Goal: Transaction & Acquisition: Purchase product/service

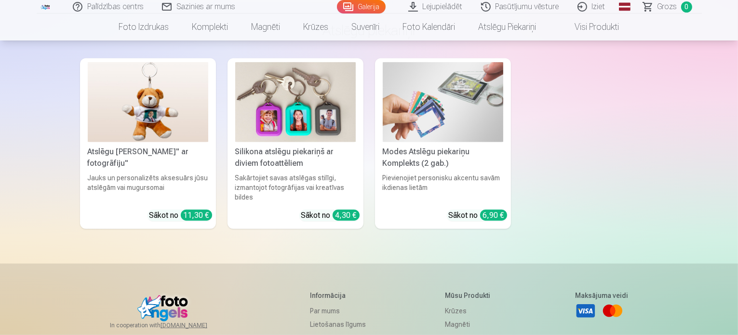
scroll to position [4578, 0]
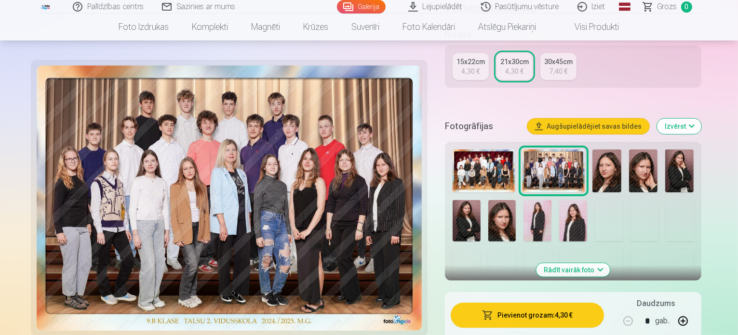
scroll to position [145, 0]
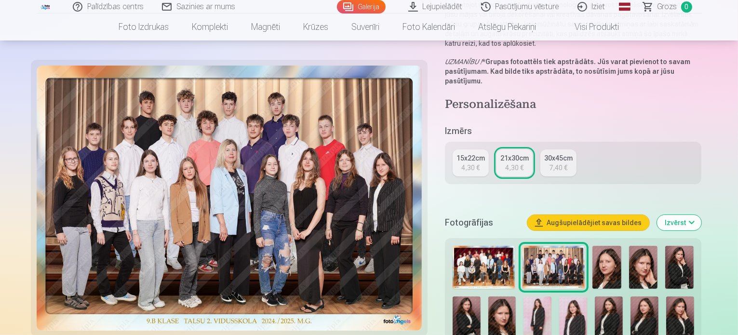
click at [291, 222] on img at bounding box center [229, 198] width 385 height 265
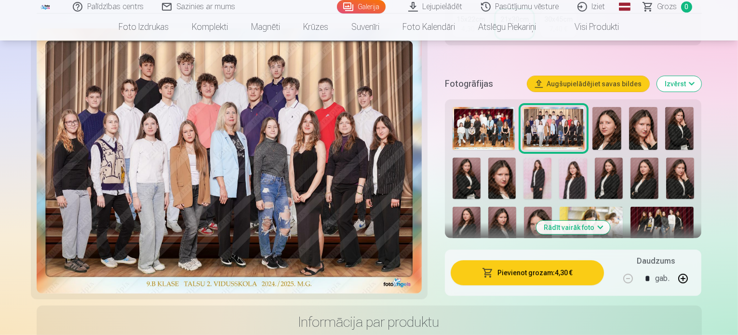
scroll to position [289, 0]
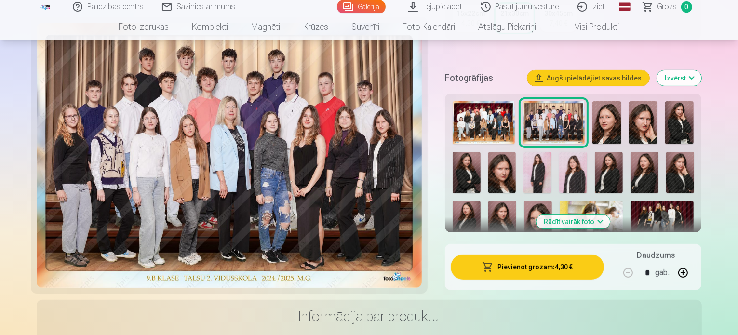
click at [545, 254] on button "Pievienot grozam : 4,30 €" at bounding box center [528, 266] width 154 height 25
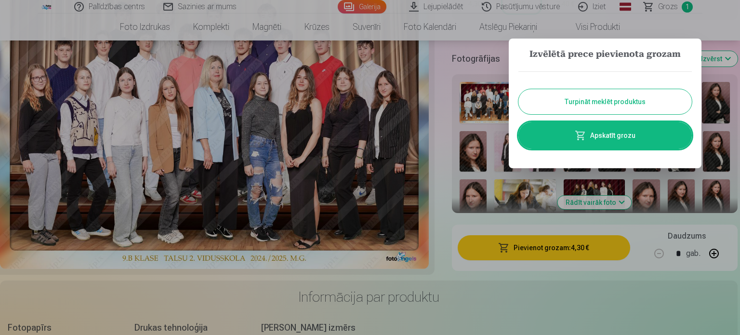
click at [596, 99] on button "Turpināt meklēt produktus" at bounding box center [605, 101] width 173 height 25
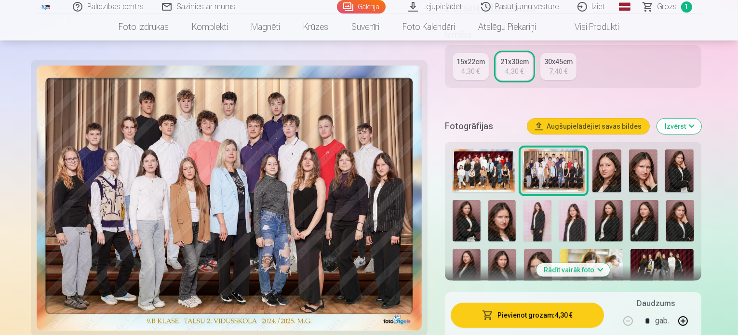
scroll to position [241, 0]
click at [488, 151] on img at bounding box center [483, 170] width 62 height 43
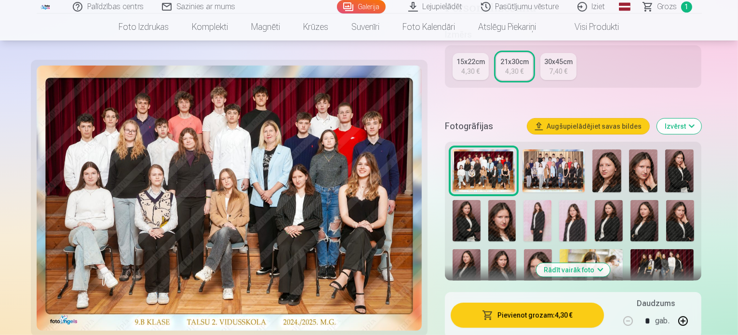
click at [569, 303] on button "Pievienot grozam : 4,30 €" at bounding box center [528, 315] width 154 height 25
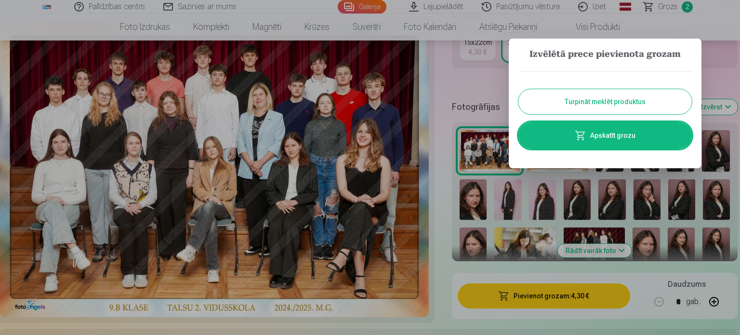
click at [608, 106] on button "Turpināt meklēt produktus" at bounding box center [605, 101] width 173 height 25
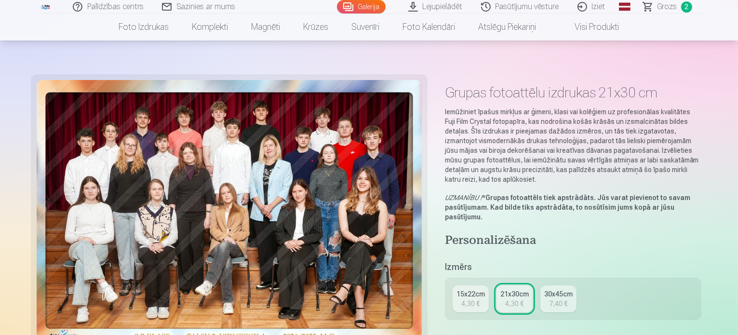
scroll to position [0, 0]
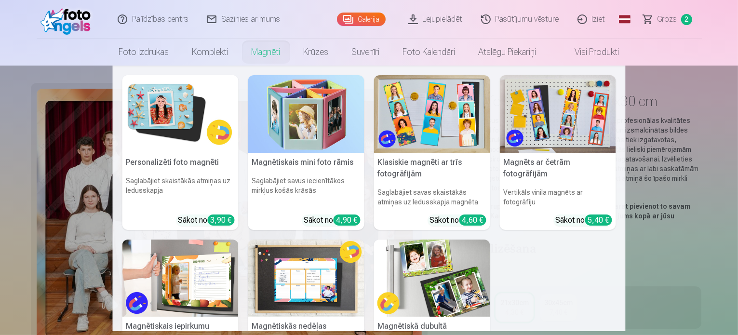
click at [260, 51] on link "Magnēti" at bounding box center [266, 52] width 52 height 27
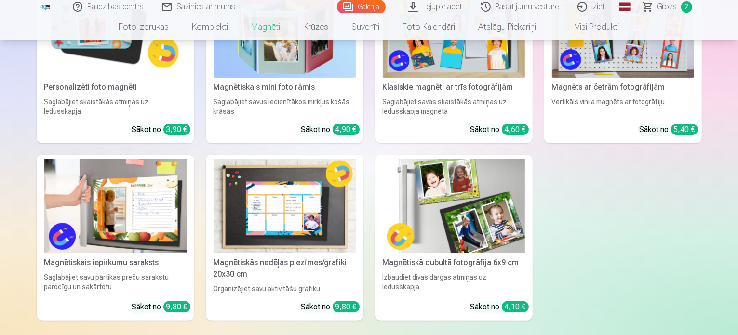
scroll to position [241, 0]
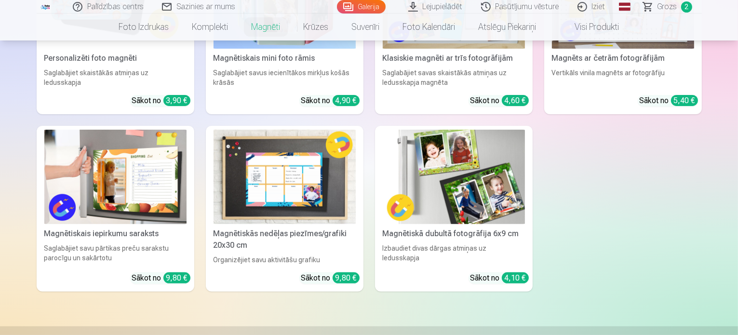
click at [461, 189] on img at bounding box center [454, 177] width 142 height 95
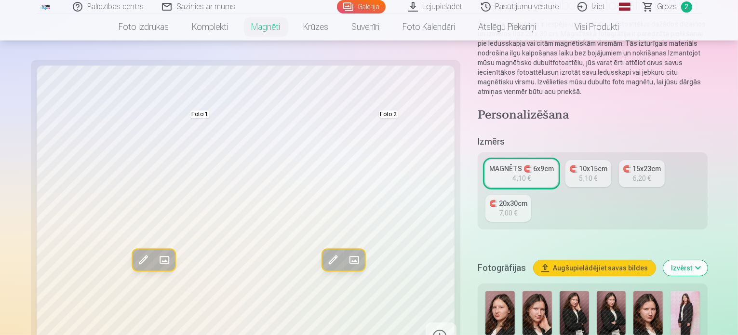
scroll to position [145, 0]
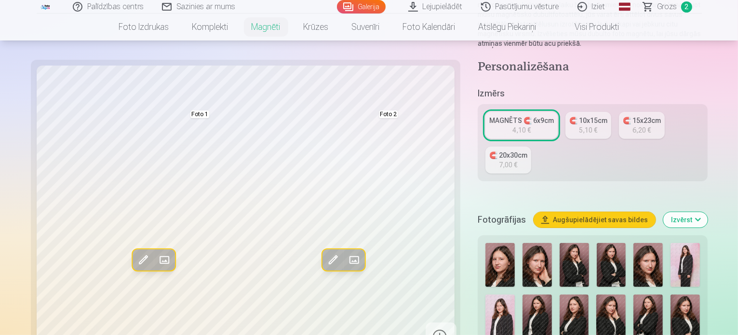
click at [597, 243] on img at bounding box center [611, 265] width 29 height 44
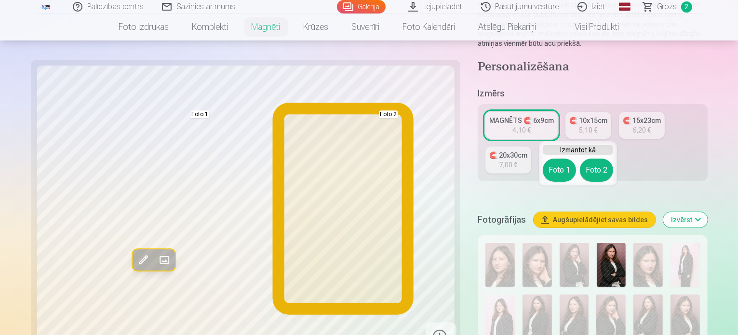
click at [596, 172] on button "Foto 2" at bounding box center [596, 170] width 33 height 23
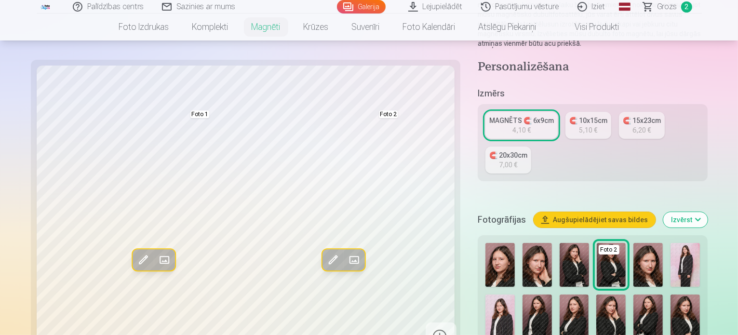
click at [559, 243] on img at bounding box center [573, 265] width 29 height 44
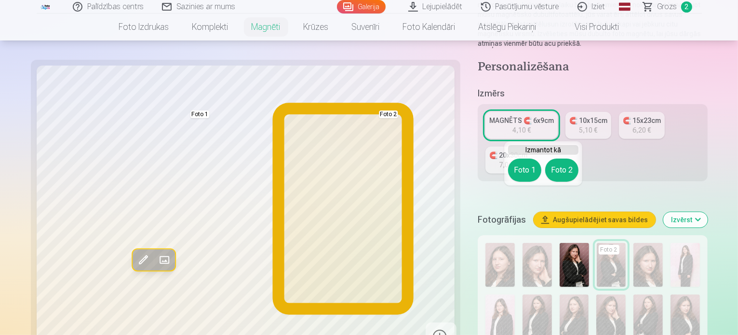
click at [556, 169] on button "Foto 2" at bounding box center [561, 170] width 33 height 23
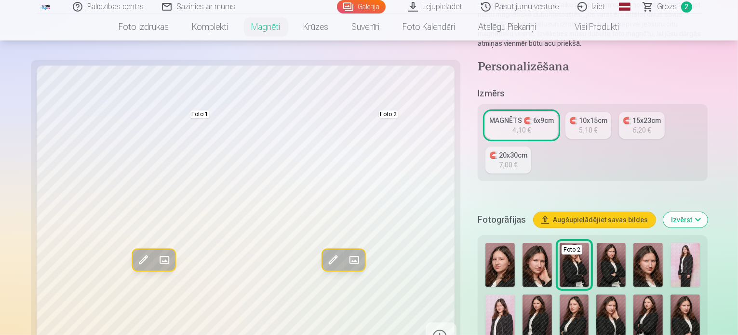
click at [597, 243] on img at bounding box center [611, 265] width 29 height 44
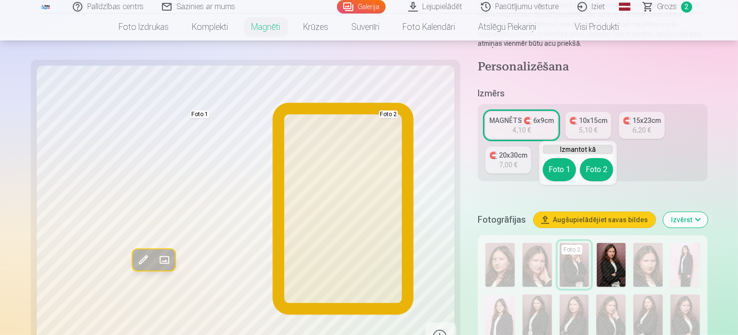
click at [590, 165] on button "Foto 2" at bounding box center [596, 169] width 33 height 23
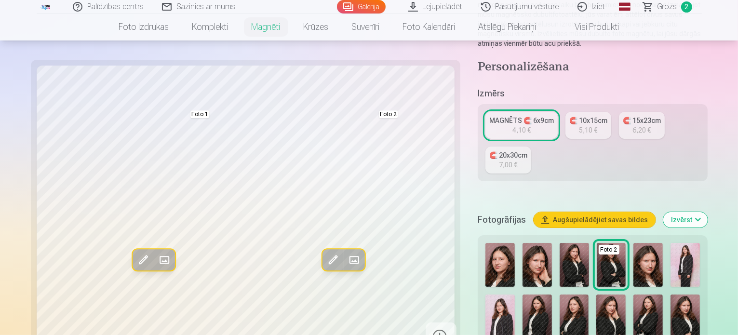
click at [670, 243] on img at bounding box center [684, 265] width 29 height 44
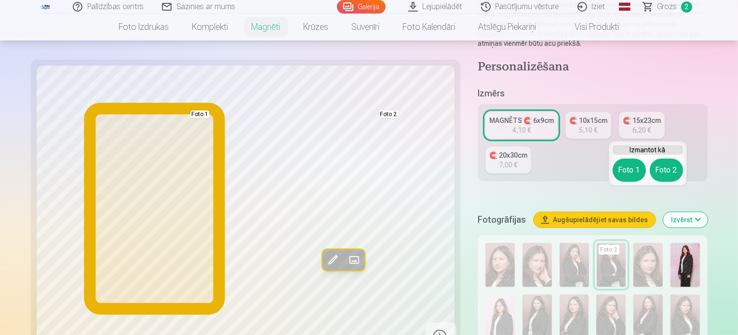
click at [625, 167] on button "Foto 1" at bounding box center [628, 170] width 33 height 23
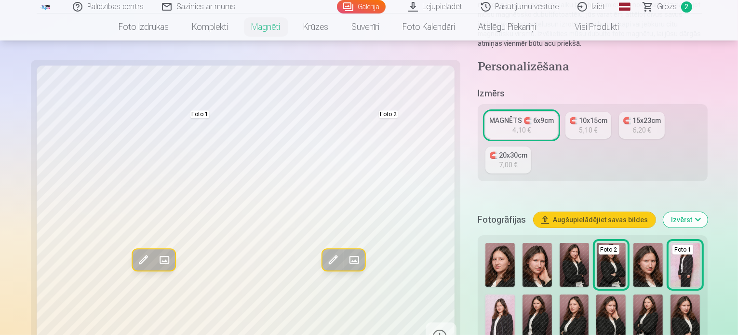
click at [552, 294] on img at bounding box center [536, 316] width 29 height 44
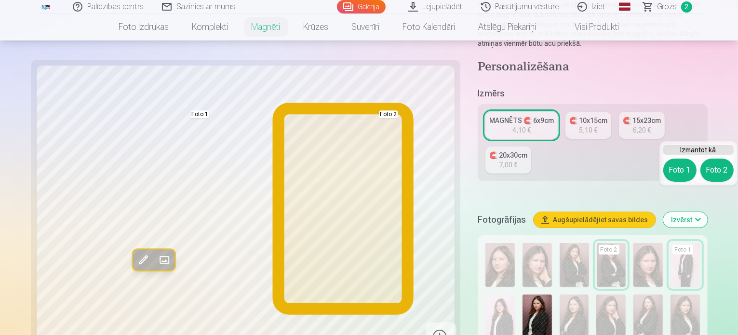
click at [716, 166] on button "Foto 2" at bounding box center [716, 170] width 33 height 23
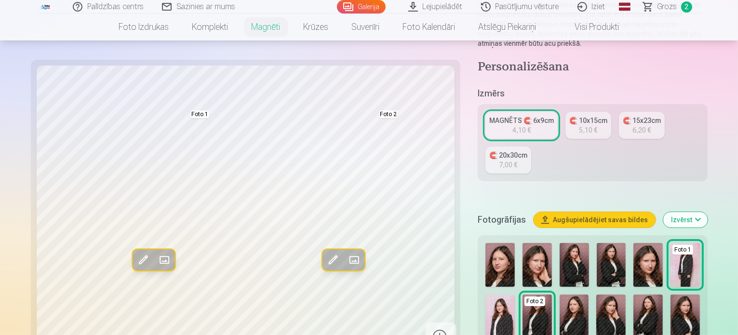
click at [670, 294] on img at bounding box center [684, 316] width 29 height 44
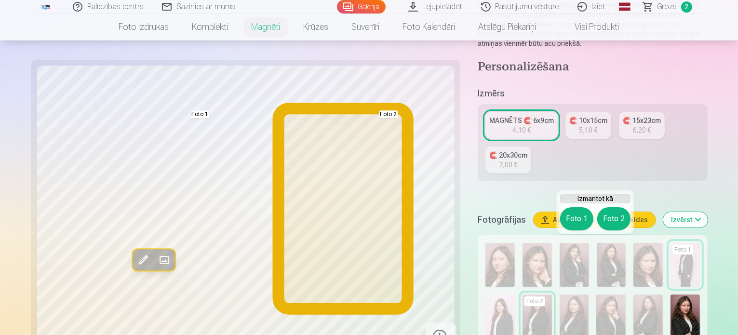
click at [609, 221] on button "Foto 2" at bounding box center [613, 218] width 33 height 23
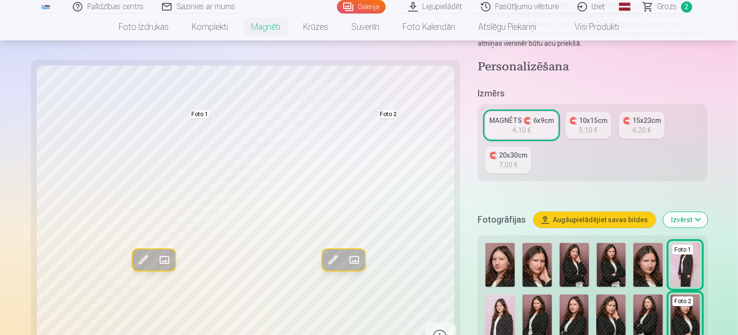
click at [552, 294] on img at bounding box center [536, 316] width 29 height 44
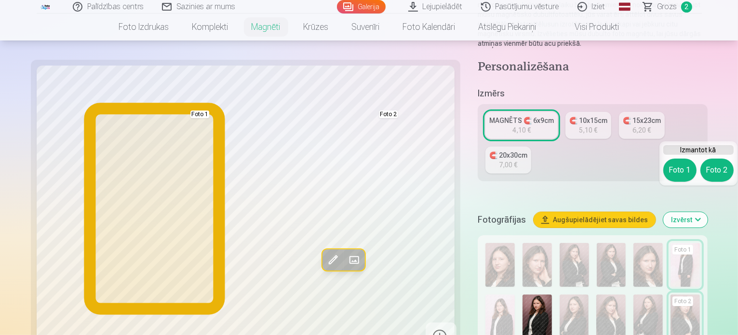
click at [682, 172] on button "Foto 1" at bounding box center [679, 170] width 33 height 23
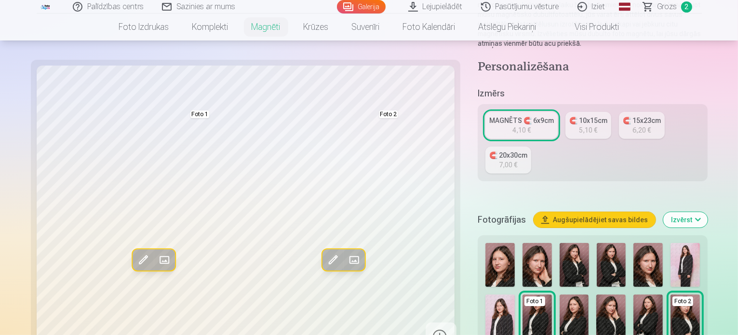
click at [670, 243] on img at bounding box center [684, 265] width 29 height 44
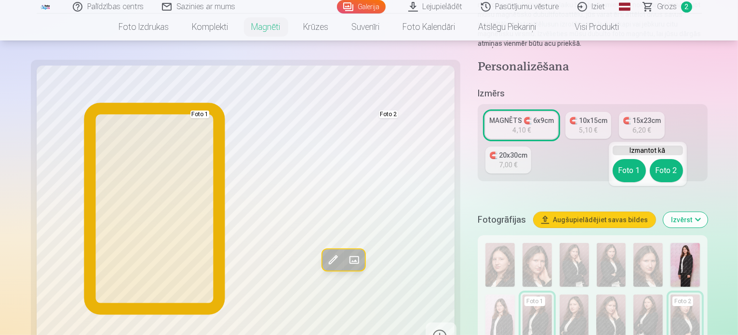
click at [619, 177] on button "Foto 1" at bounding box center [628, 170] width 33 height 23
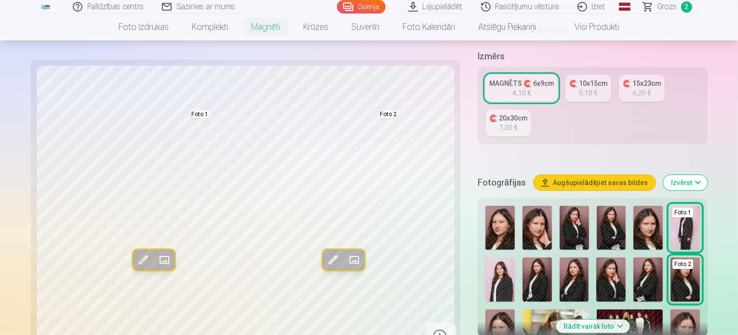
scroll to position [241, 0]
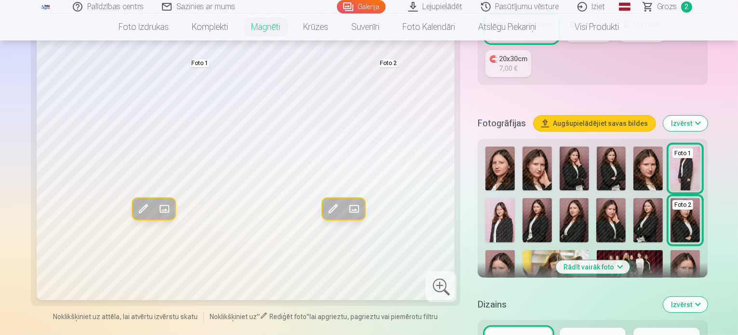
click at [590, 260] on button "Rādīt vairāk foto" at bounding box center [593, 266] width 74 height 13
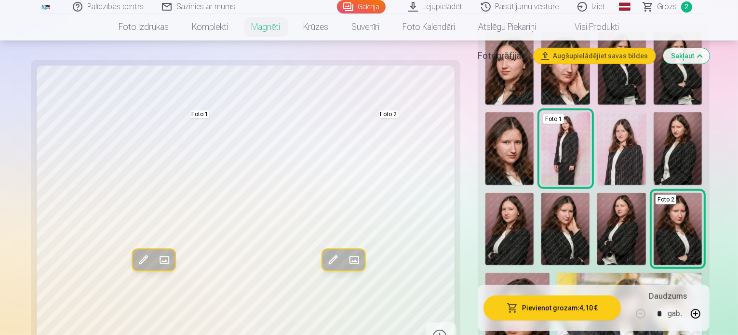
scroll to position [434, 0]
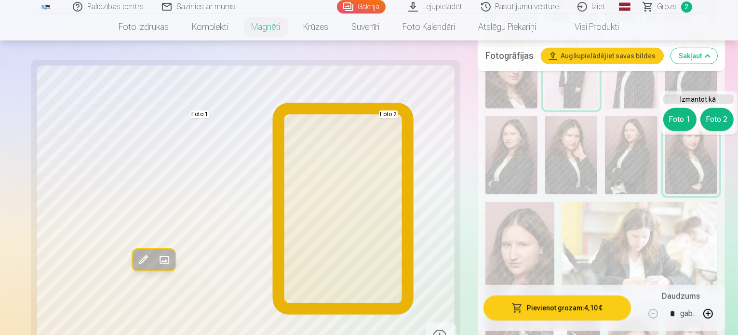
click at [721, 126] on button "Foto 2" at bounding box center [716, 119] width 33 height 23
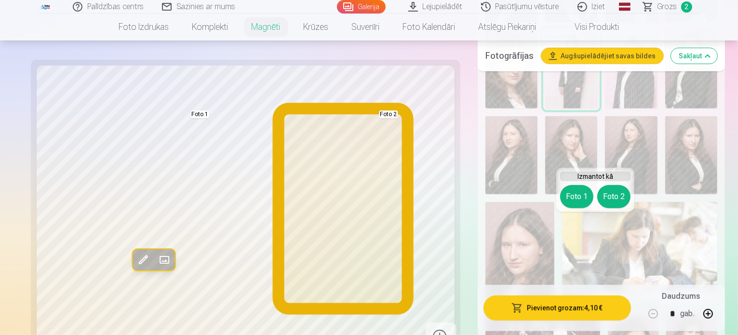
click at [623, 197] on button "Foto 2" at bounding box center [613, 196] width 33 height 23
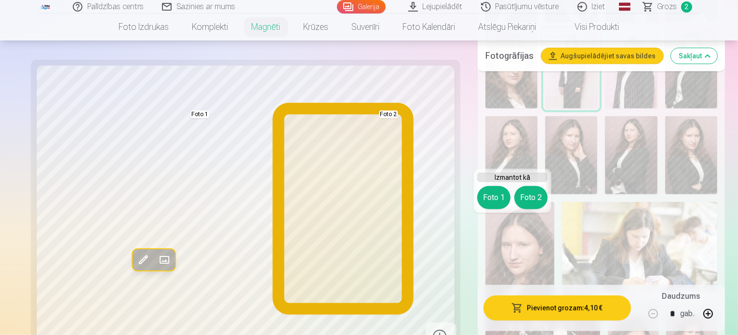
click at [537, 192] on button "Foto 2" at bounding box center [530, 197] width 33 height 23
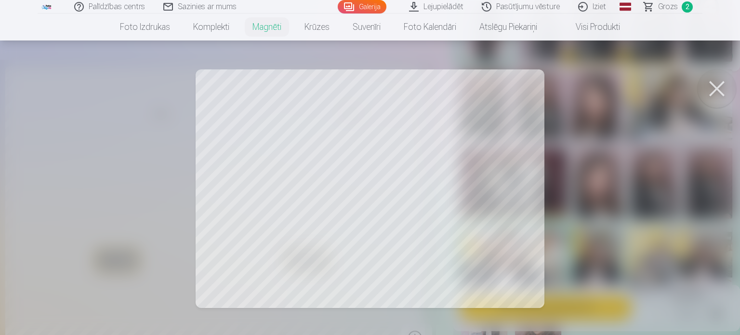
drag, startPoint x: 439, startPoint y: 182, endPoint x: 439, endPoint y: 191, distance: 9.2
click at [439, 191] on div at bounding box center [370, 167] width 740 height 335
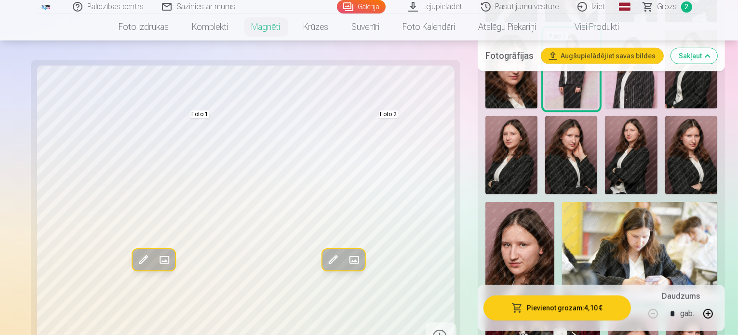
click at [325, 260] on span at bounding box center [332, 260] width 15 height 15
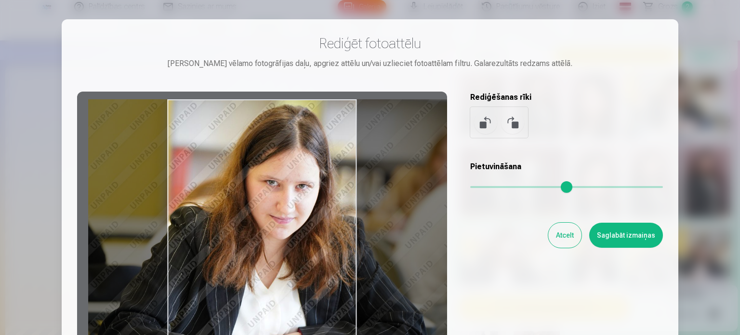
click at [291, 220] on div at bounding box center [262, 243] width 370 height 303
click at [545, 236] on div "Atcelt Saglabāt izmaiņas" at bounding box center [566, 235] width 193 height 25
click at [556, 237] on button "Atcelt" at bounding box center [564, 235] width 33 height 25
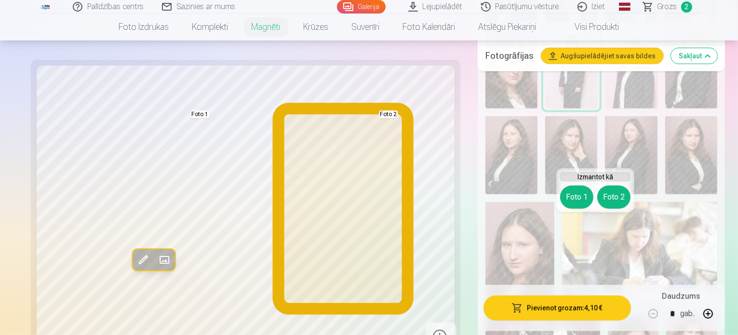
click at [615, 199] on button "Foto 2" at bounding box center [613, 197] width 33 height 23
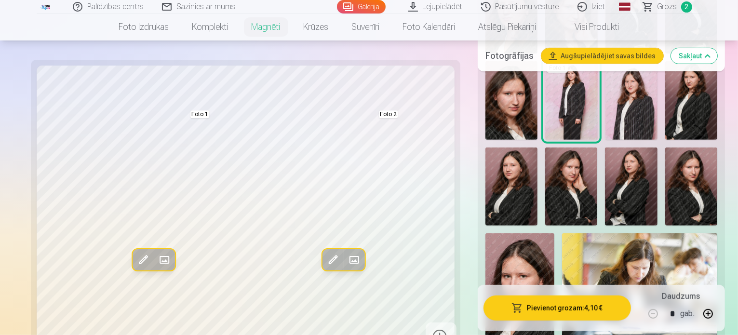
scroll to position [386, 0]
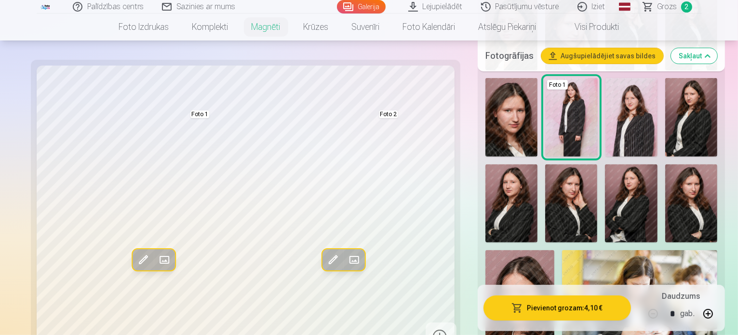
click at [605, 164] on img at bounding box center [631, 203] width 52 height 78
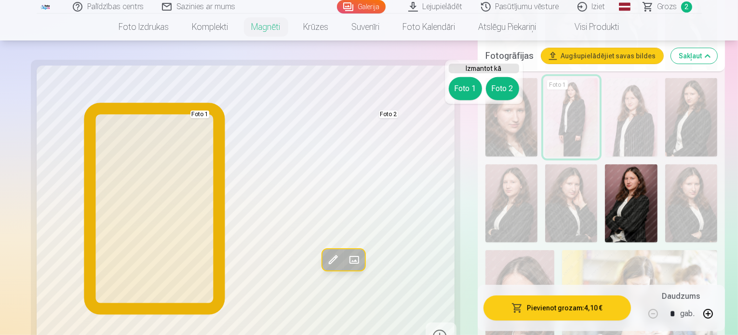
click at [455, 88] on button "Foto 1" at bounding box center [465, 88] width 33 height 23
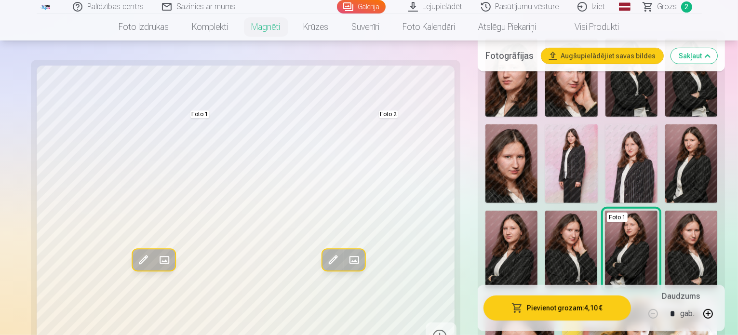
scroll to position [289, 0]
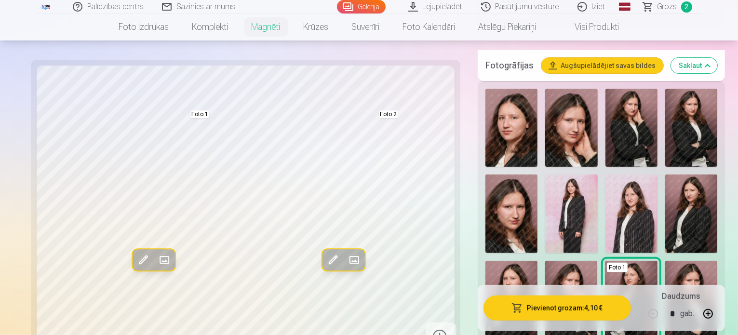
click at [545, 174] on img at bounding box center [571, 213] width 52 height 78
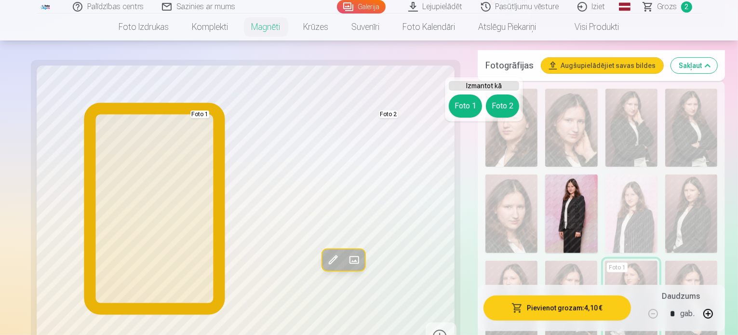
click at [478, 106] on button "Foto 1" at bounding box center [465, 105] width 33 height 23
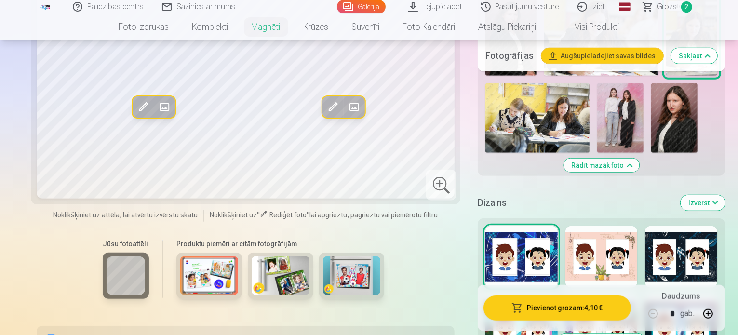
scroll to position [771, 0]
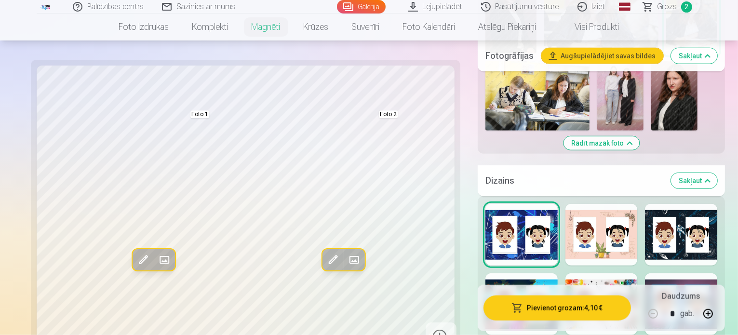
scroll to position [867, 0]
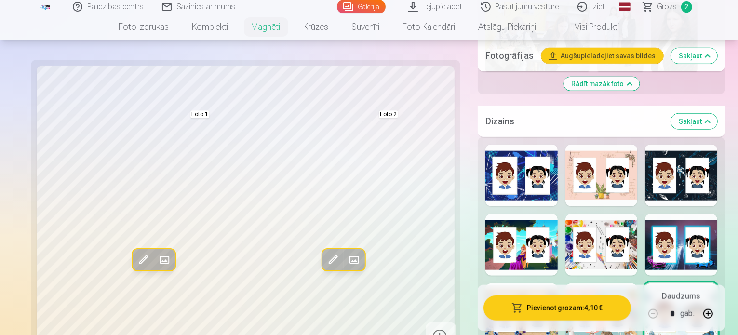
scroll to position [916, 0]
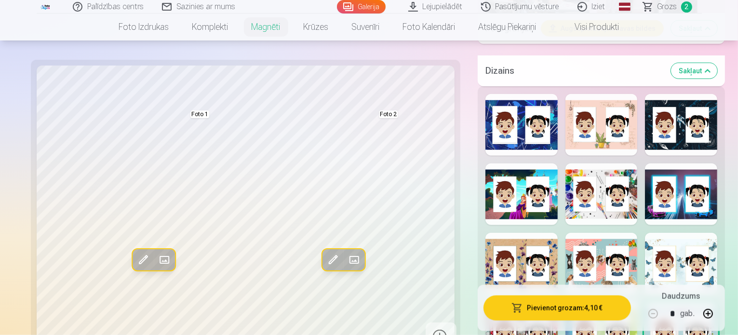
click at [595, 302] on div at bounding box center [601, 333] width 72 height 62
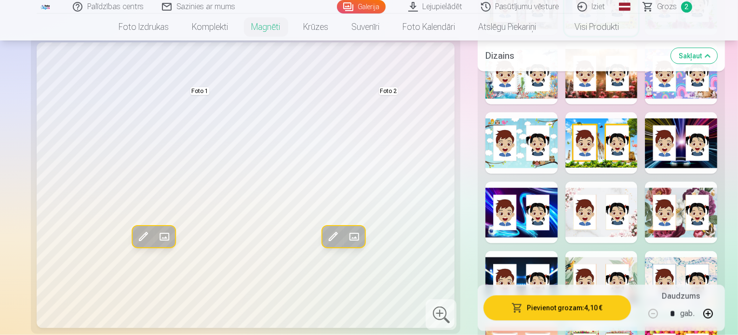
scroll to position [1349, 0]
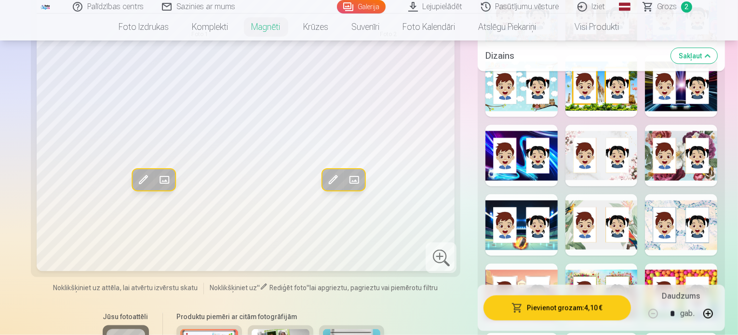
click at [610, 264] on div at bounding box center [601, 295] width 72 height 62
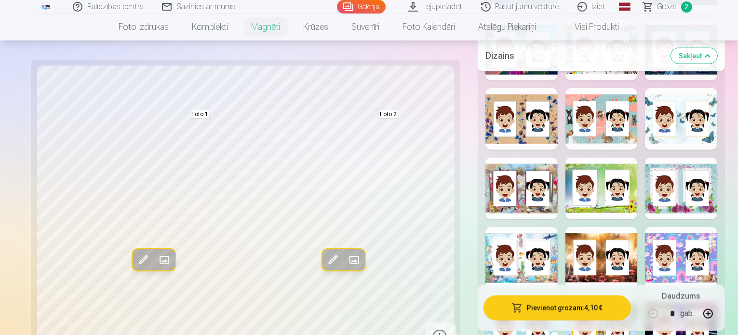
scroll to position [1012, 0]
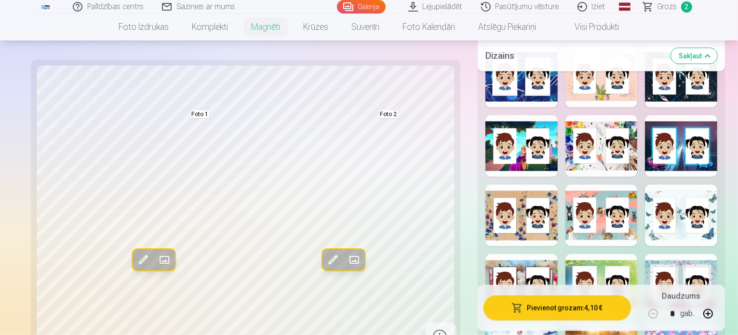
click at [710, 254] on div at bounding box center [681, 285] width 72 height 62
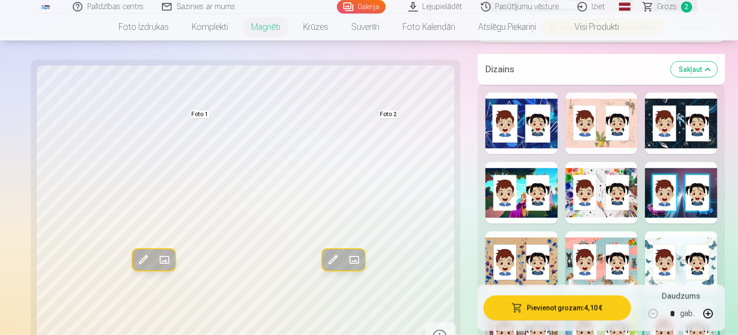
scroll to position [964, 0]
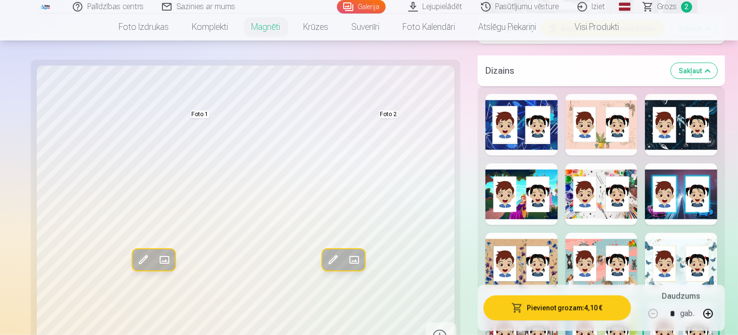
click at [605, 302] on div at bounding box center [601, 333] width 72 height 62
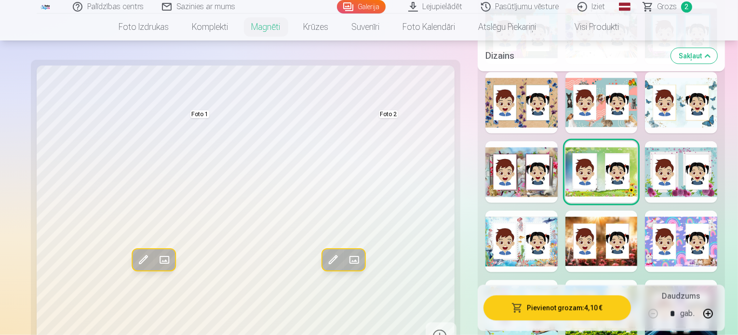
scroll to position [1108, 0]
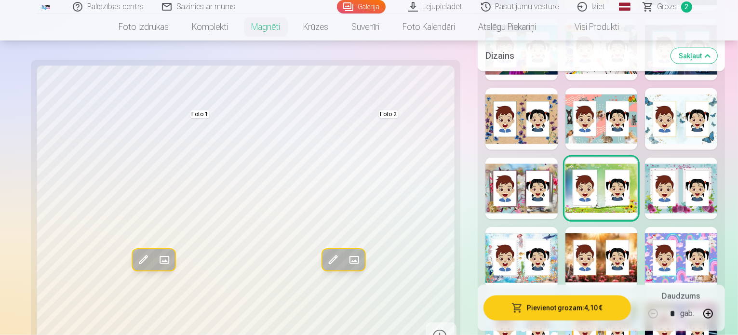
click at [136, 253] on span at bounding box center [143, 260] width 15 height 15
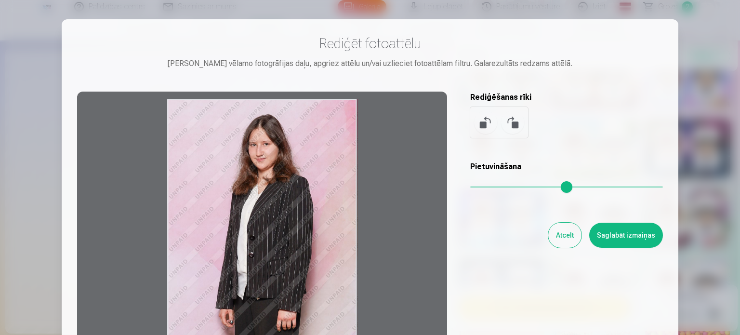
drag, startPoint x: 263, startPoint y: 190, endPoint x: 303, endPoint y: 181, distance: 41.0
click at [303, 181] on div at bounding box center [262, 243] width 370 height 303
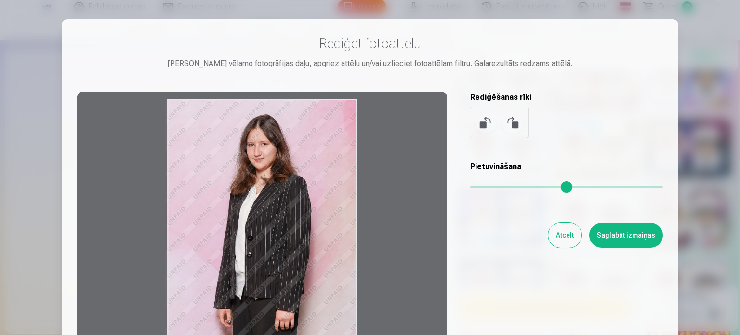
drag, startPoint x: 308, startPoint y: 216, endPoint x: 291, endPoint y: 217, distance: 17.9
click at [291, 217] on div at bounding box center [262, 243] width 370 height 303
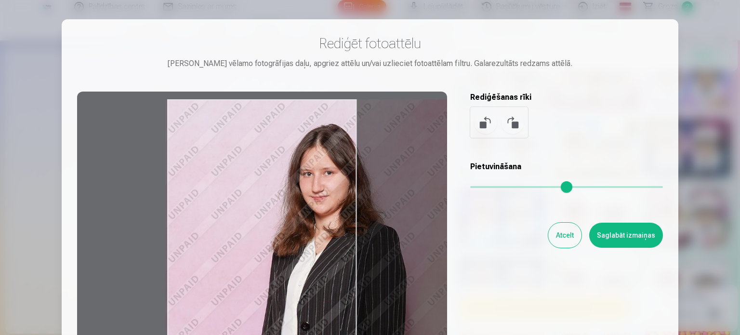
drag, startPoint x: 480, startPoint y: 183, endPoint x: 506, endPoint y: 181, distance: 26.6
click at [506, 186] on input "range" at bounding box center [566, 187] width 193 height 2
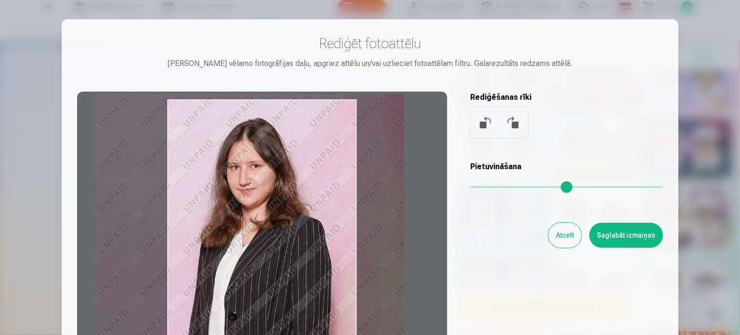
drag, startPoint x: 328, startPoint y: 195, endPoint x: 258, endPoint y: 189, distance: 70.1
click at [258, 189] on div at bounding box center [262, 243] width 370 height 303
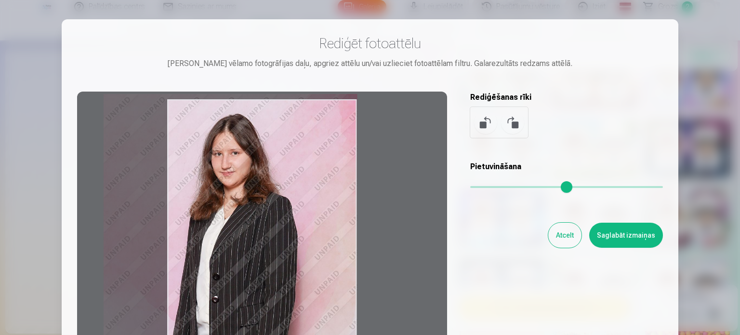
drag, startPoint x: 503, startPoint y: 189, endPoint x: 408, endPoint y: 190, distance: 94.9
type input "*"
click at [470, 188] on input "range" at bounding box center [566, 187] width 193 height 2
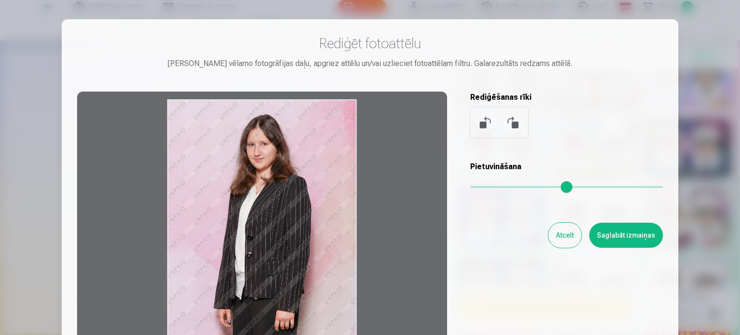
click at [619, 232] on button "Saglabāt izmaiņas" at bounding box center [626, 235] width 74 height 25
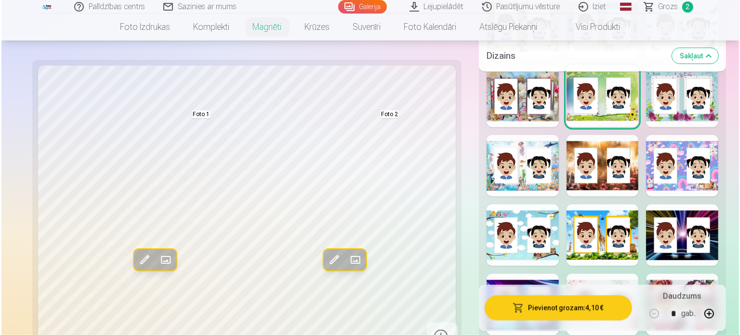
scroll to position [1205, 0]
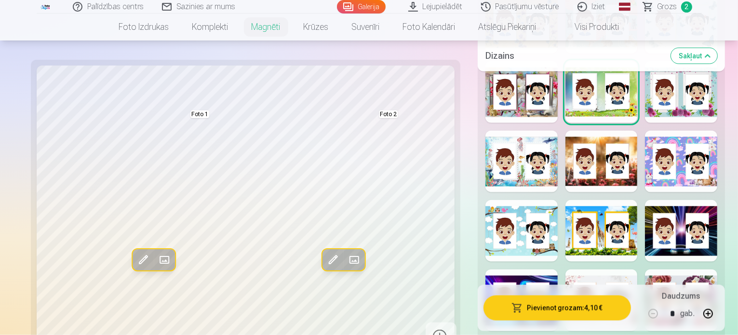
click at [574, 311] on button "Pievienot grozam : 4,10 €" at bounding box center [556, 307] width 147 height 25
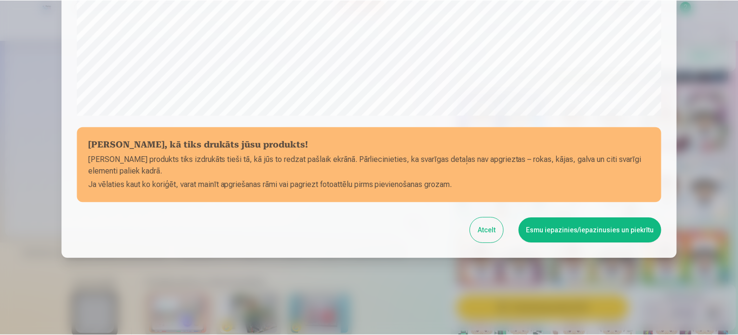
scroll to position [359, 0]
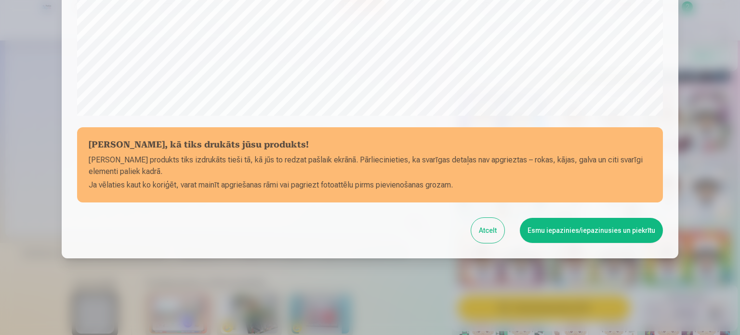
click at [571, 224] on button "Esmu iepazinies/iepazinusies un piekrītu" at bounding box center [591, 230] width 143 height 25
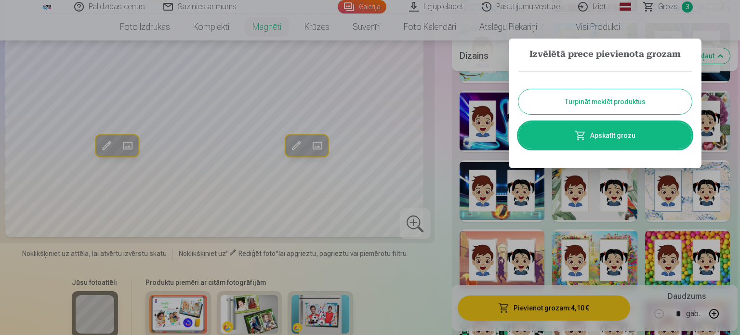
click at [628, 103] on button "Turpināt meklēt produktus" at bounding box center [605, 101] width 173 height 25
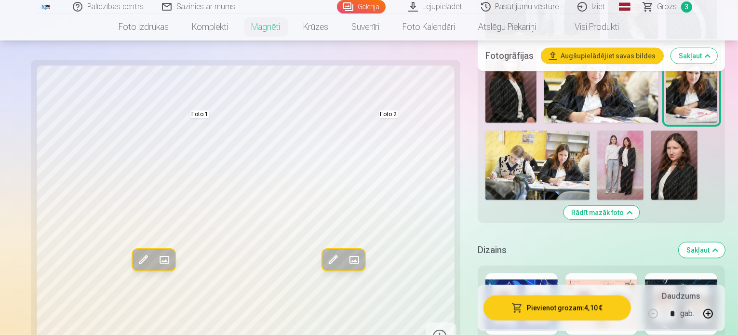
scroll to position [675, 0]
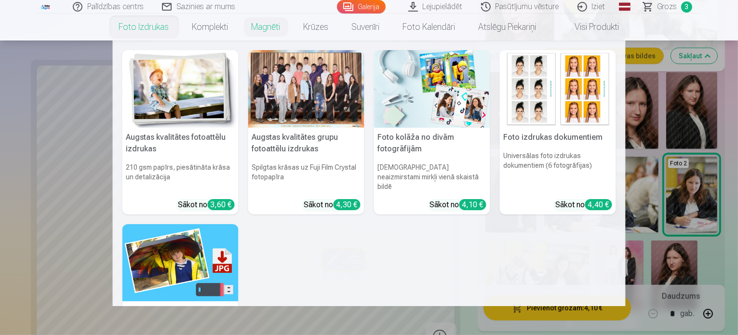
click at [146, 29] on link "Foto izdrukas" at bounding box center [143, 26] width 73 height 27
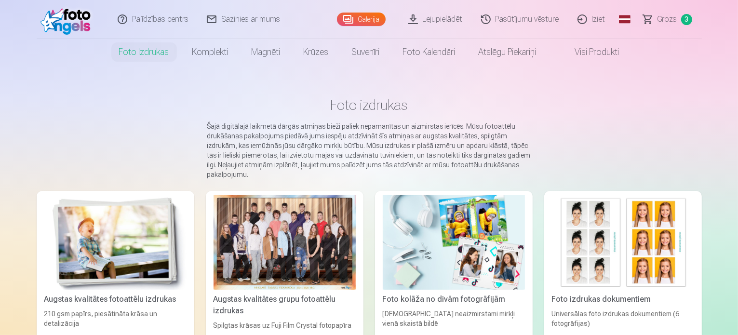
click at [91, 217] on img at bounding box center [115, 242] width 142 height 95
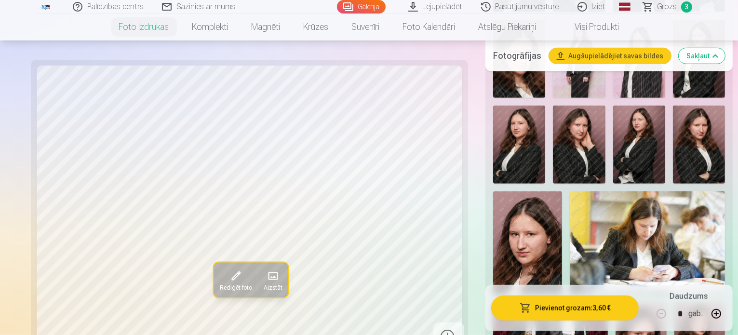
scroll to position [530, 0]
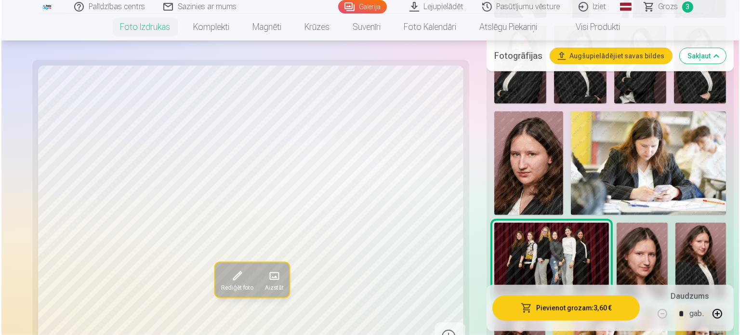
scroll to position [723, 0]
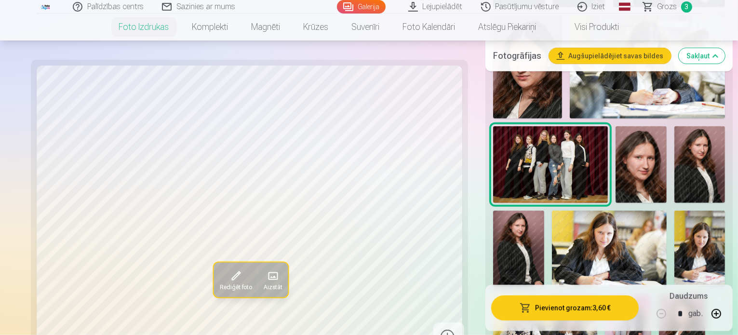
click at [228, 273] on span at bounding box center [235, 275] width 15 height 15
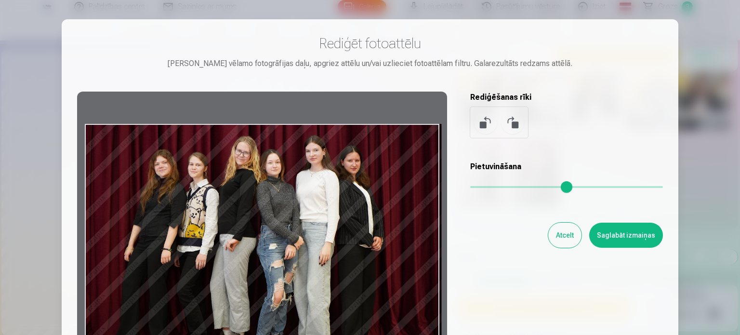
drag, startPoint x: 284, startPoint y: 205, endPoint x: 313, endPoint y: 200, distance: 29.3
click at [312, 200] on div at bounding box center [262, 243] width 370 height 303
drag, startPoint x: 312, startPoint y: 215, endPoint x: 318, endPoint y: 244, distance: 29.5
click at [318, 244] on div at bounding box center [262, 243] width 370 height 303
click at [642, 235] on button "Saglabāt izmaiņas" at bounding box center [626, 235] width 74 height 25
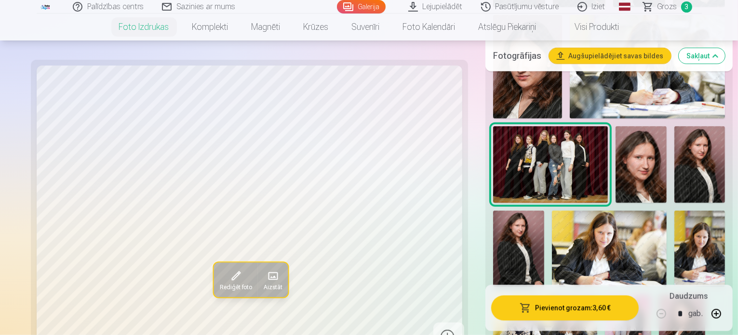
click at [588, 312] on button "Pievienot grozam : 3,60 €" at bounding box center [564, 307] width 147 height 25
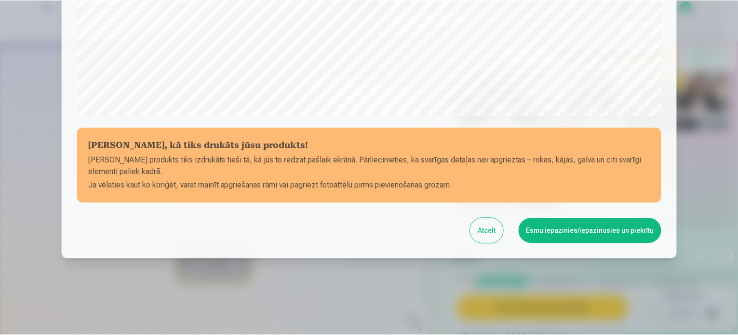
scroll to position [359, 0]
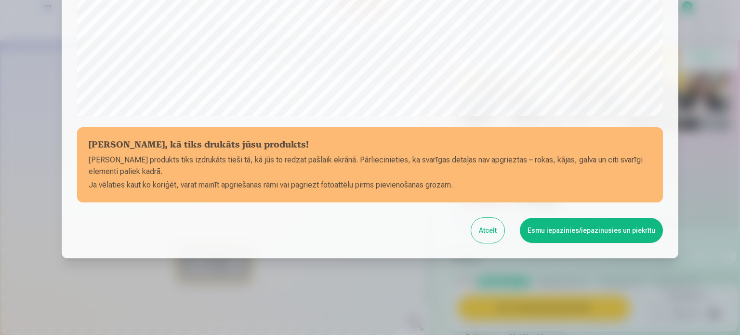
click at [601, 235] on button "Esmu iepazinies/iepazinusies un piekrītu" at bounding box center [591, 230] width 143 height 25
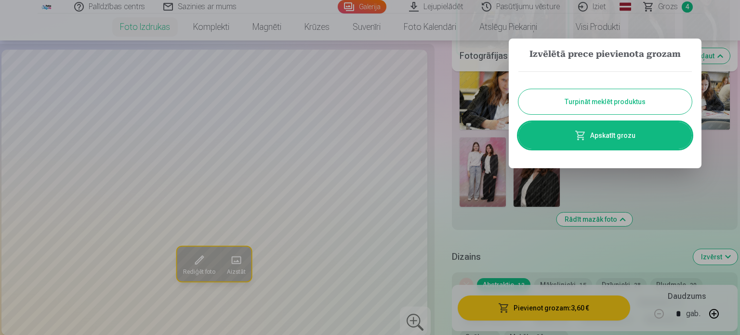
click at [613, 106] on button "Turpināt meklēt produktus" at bounding box center [605, 101] width 173 height 25
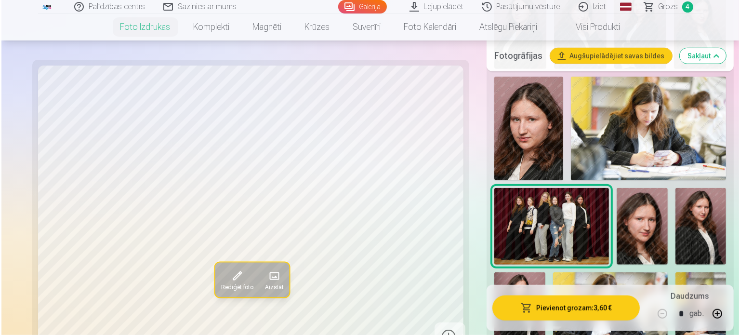
scroll to position [626, 0]
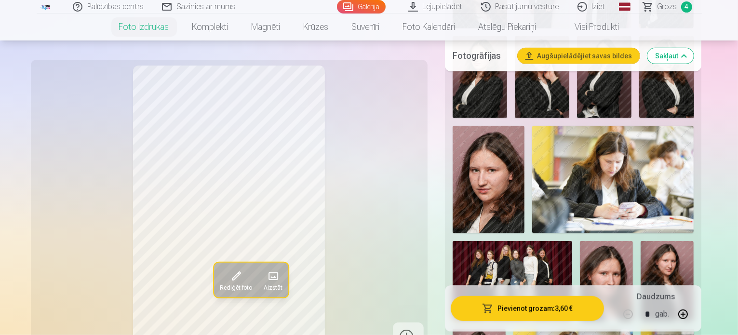
click at [213, 278] on button "Rediģēt foto" at bounding box center [235, 280] width 44 height 35
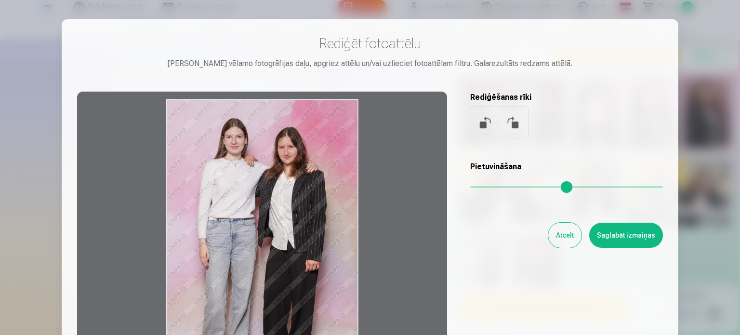
drag, startPoint x: 241, startPoint y: 230, endPoint x: 292, endPoint y: 267, distance: 62.4
click at [292, 267] on div at bounding box center [262, 243] width 370 height 303
click at [628, 240] on button "Saglabāt izmaiņas" at bounding box center [626, 235] width 74 height 25
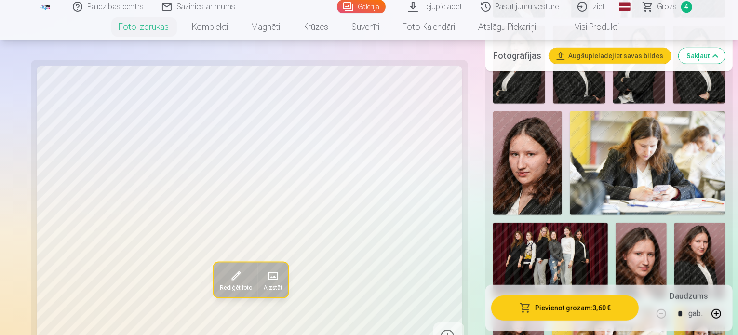
click at [228, 276] on span at bounding box center [235, 275] width 15 height 15
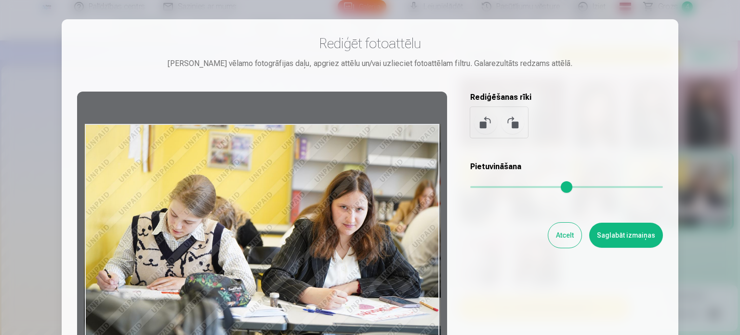
drag, startPoint x: 293, startPoint y: 222, endPoint x: 293, endPoint y: 254, distance: 32.3
click at [293, 254] on div at bounding box center [262, 243] width 370 height 303
drag, startPoint x: 294, startPoint y: 256, endPoint x: 292, endPoint y: 210, distance: 46.8
click at [292, 210] on div at bounding box center [262, 243] width 370 height 303
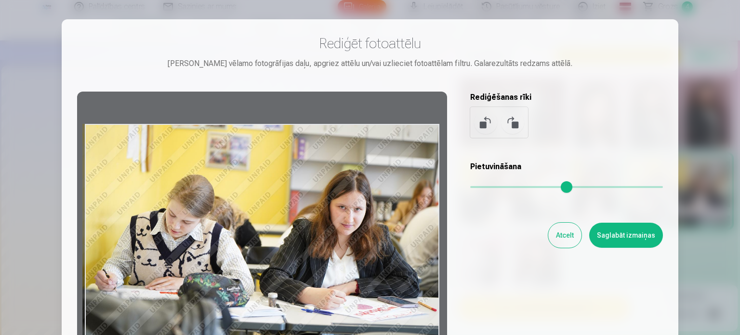
drag, startPoint x: 383, startPoint y: 220, endPoint x: 325, endPoint y: 224, distance: 58.4
click at [325, 224] on div at bounding box center [262, 243] width 370 height 303
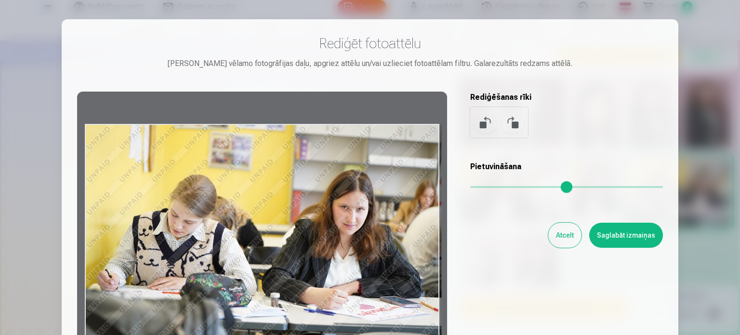
drag, startPoint x: 296, startPoint y: 234, endPoint x: 312, endPoint y: 200, distance: 37.3
click at [312, 200] on div at bounding box center [262, 243] width 370 height 303
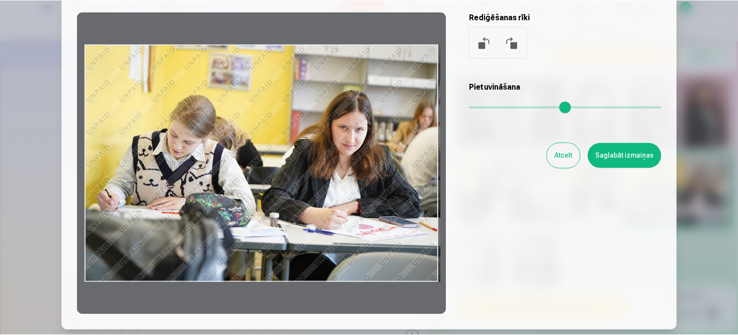
scroll to position [96, 0]
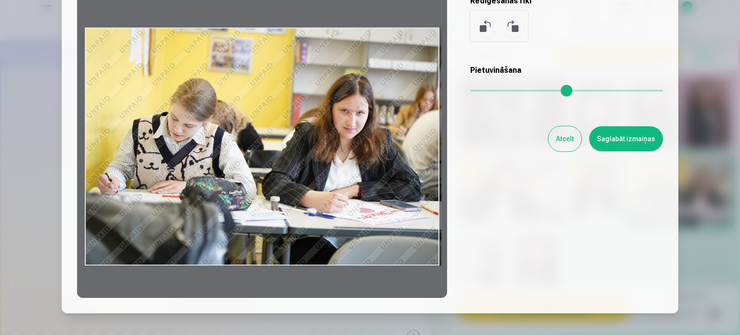
click at [232, 217] on div at bounding box center [262, 146] width 370 height 303
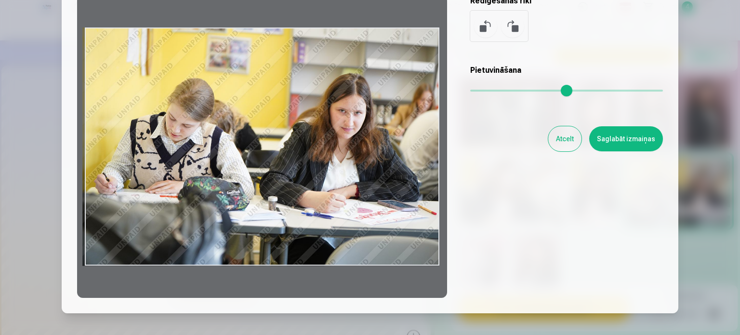
drag, startPoint x: 314, startPoint y: 188, endPoint x: 303, endPoint y: 189, distance: 11.6
click at [303, 189] on div at bounding box center [262, 146] width 370 height 303
drag, startPoint x: 303, startPoint y: 189, endPoint x: 274, endPoint y: 195, distance: 29.0
click at [274, 195] on div at bounding box center [262, 146] width 370 height 303
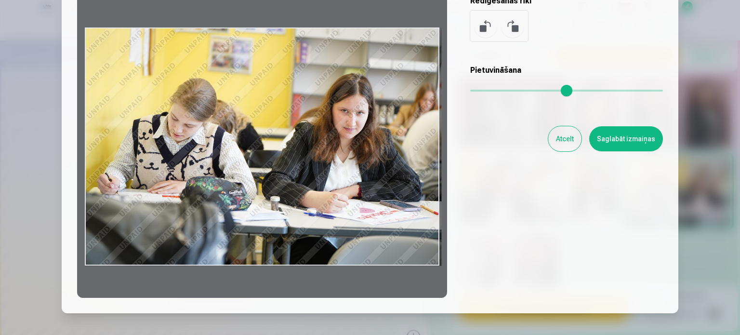
drag, startPoint x: 310, startPoint y: 173, endPoint x: 417, endPoint y: 175, distance: 107.0
click at [417, 175] on div at bounding box center [262, 146] width 370 height 303
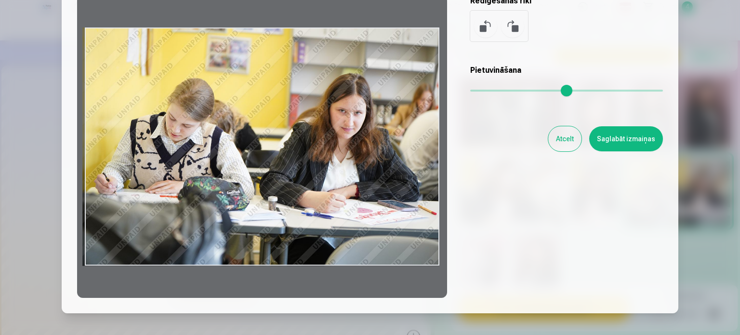
drag, startPoint x: 416, startPoint y: 177, endPoint x: 359, endPoint y: 188, distance: 57.5
click at [359, 188] on div at bounding box center [262, 146] width 370 height 303
click at [653, 144] on button "Saglabāt izmaiņas" at bounding box center [626, 138] width 74 height 25
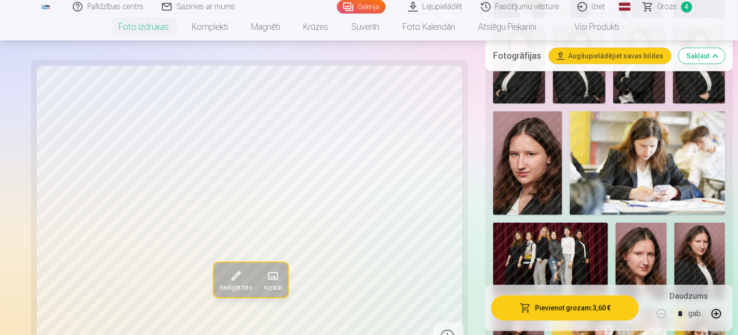
scroll to position [771, 0]
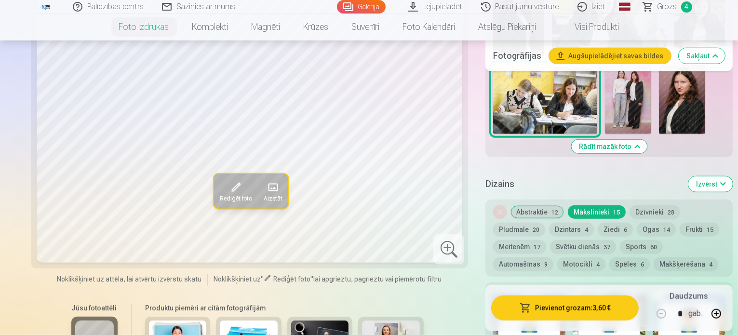
scroll to position [964, 0]
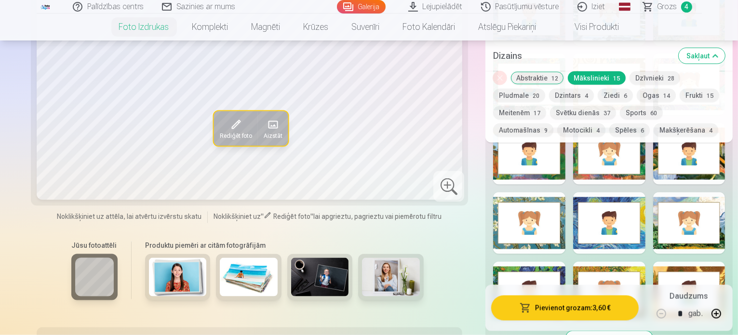
scroll to position [1157, 0]
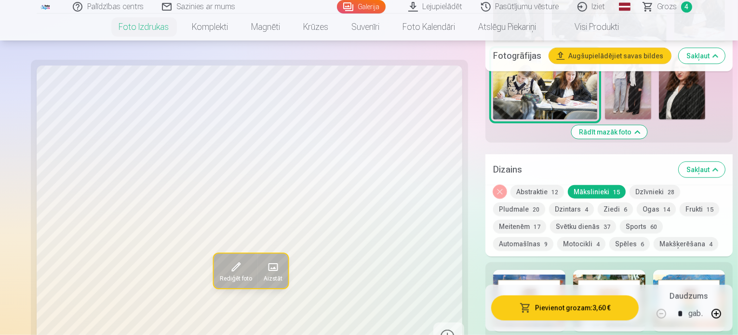
scroll to position [964, 0]
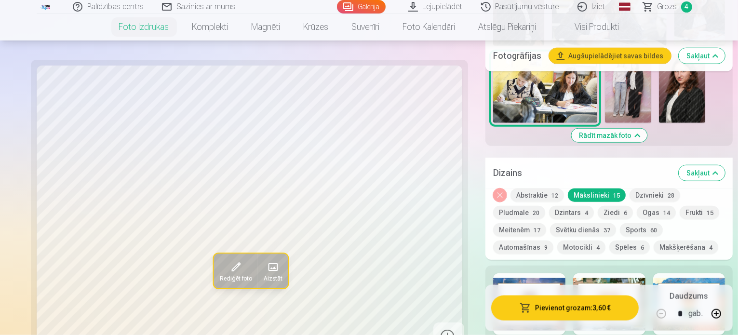
click at [500, 273] on div at bounding box center [529, 304] width 72 height 62
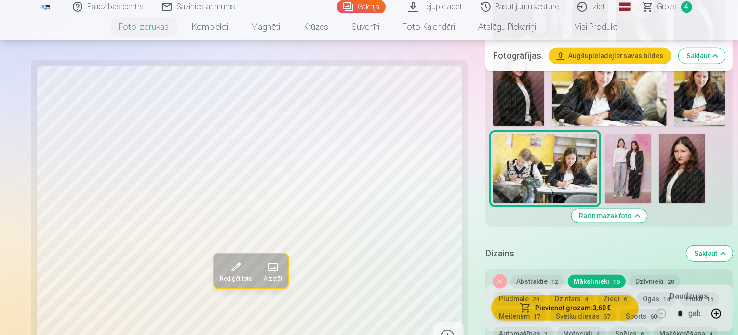
scroll to position [819, 0]
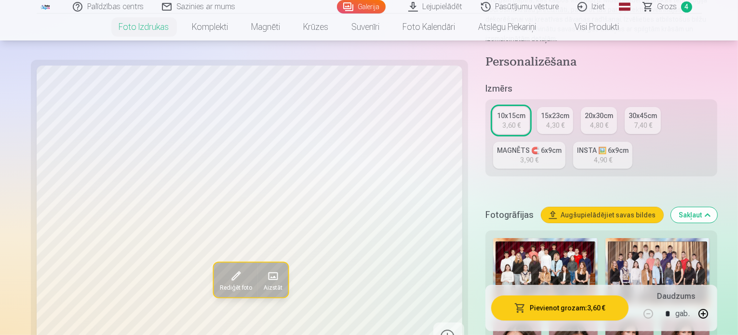
scroll to position [106, 0]
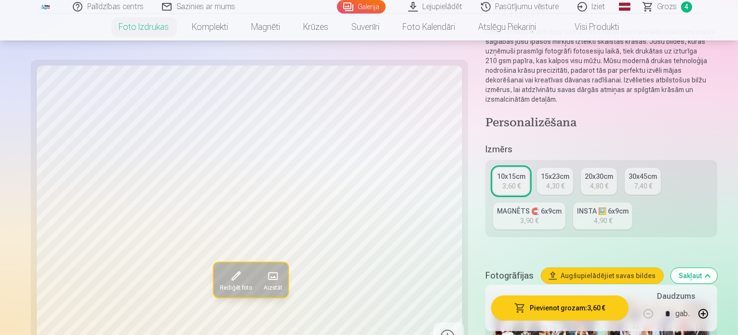
click at [673, 4] on span "Grozs" at bounding box center [667, 7] width 20 height 12
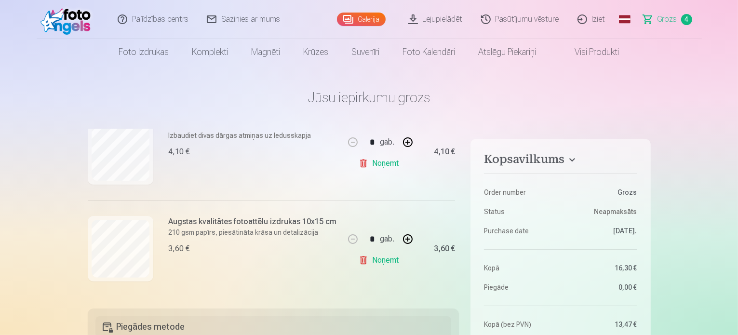
click at [457, 18] on link "Lejupielādēt" at bounding box center [435, 19] width 73 height 39
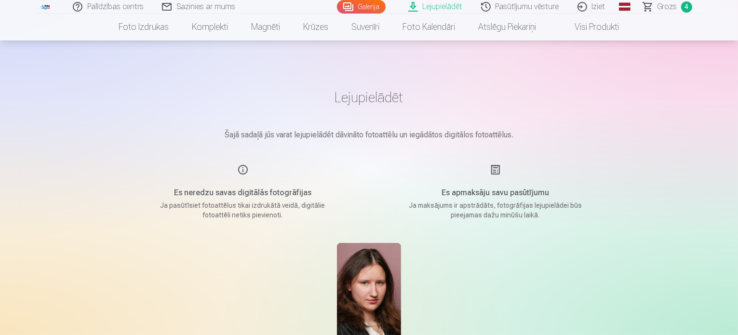
scroll to position [145, 0]
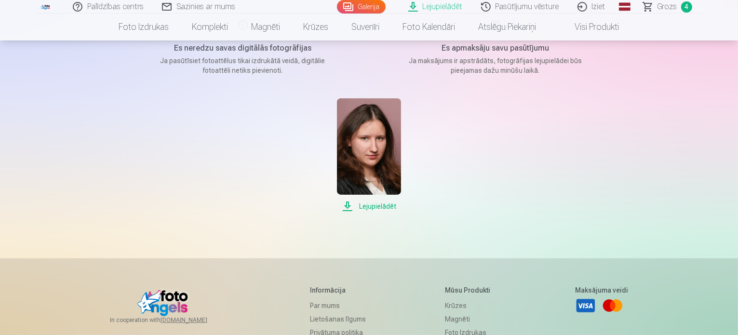
click at [386, 150] on img at bounding box center [369, 146] width 64 height 96
click at [375, 204] on span "Lejupielādēt" at bounding box center [369, 206] width 64 height 12
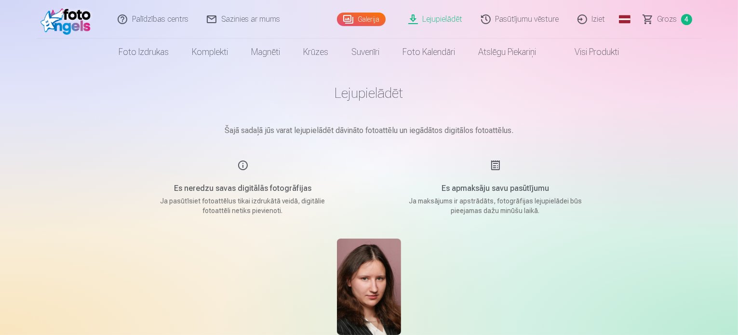
scroll to position [0, 0]
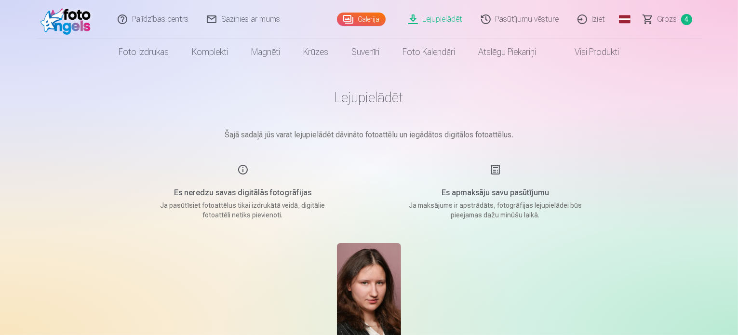
click at [594, 18] on link "Iziet" at bounding box center [592, 19] width 46 height 39
